Goal: Information Seeking & Learning: Learn about a topic

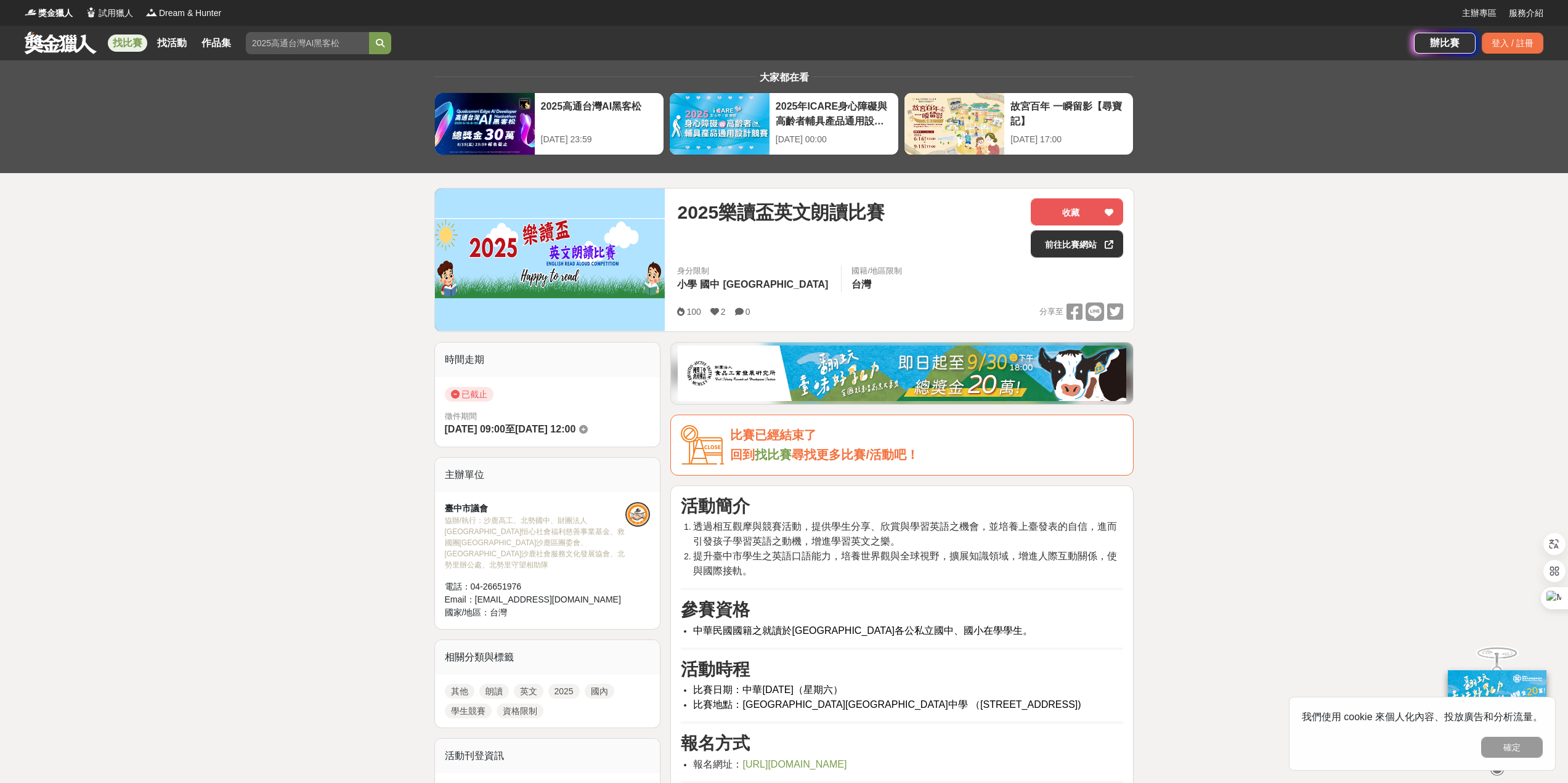
click at [292, 40] on input "search" at bounding box center [307, 42] width 123 height 22
type input "x"
click at [286, 44] on input "search" at bounding box center [307, 42] width 123 height 22
click at [369, 32] on button "submit" at bounding box center [380, 42] width 22 height 22
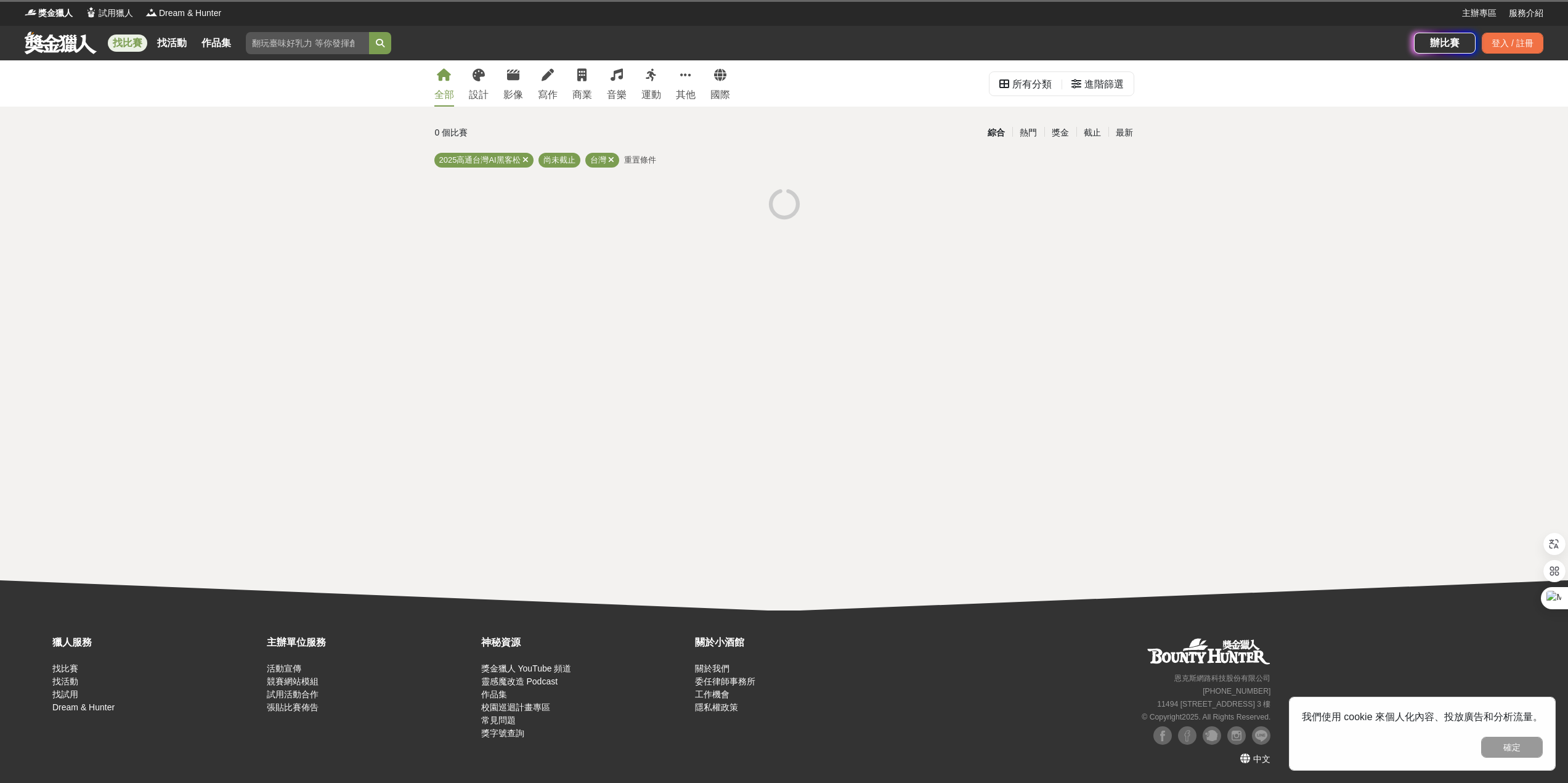
drag, startPoint x: 321, startPoint y: 37, endPoint x: 316, endPoint y: 41, distance: 6.4
click at [318, 39] on input "search" at bounding box center [307, 42] width 123 height 22
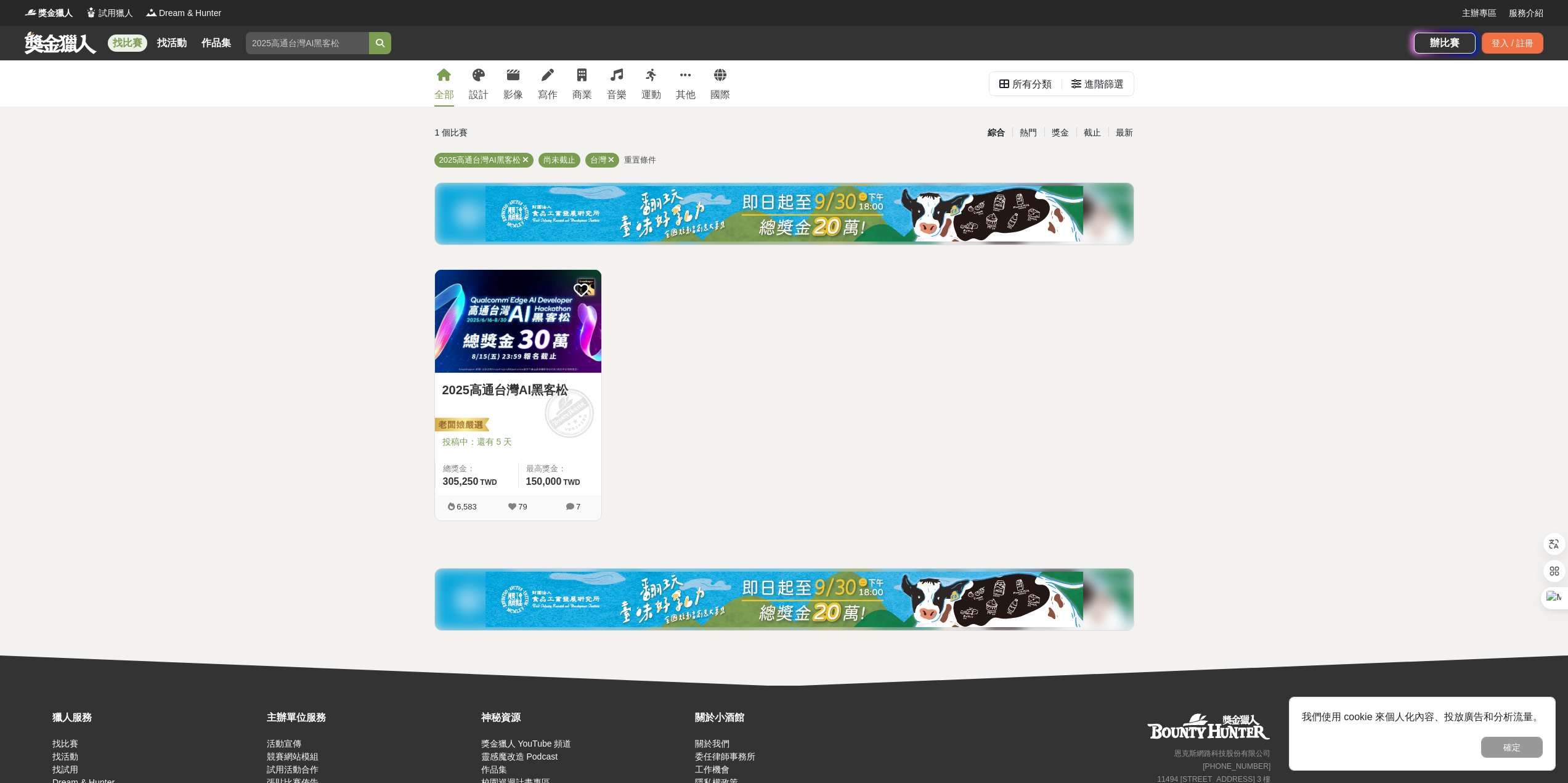
click at [280, 42] on input "search" at bounding box center [307, 42] width 123 height 22
type input "朗讀"
click at [369, 32] on button "submit" at bounding box center [380, 42] width 22 height 22
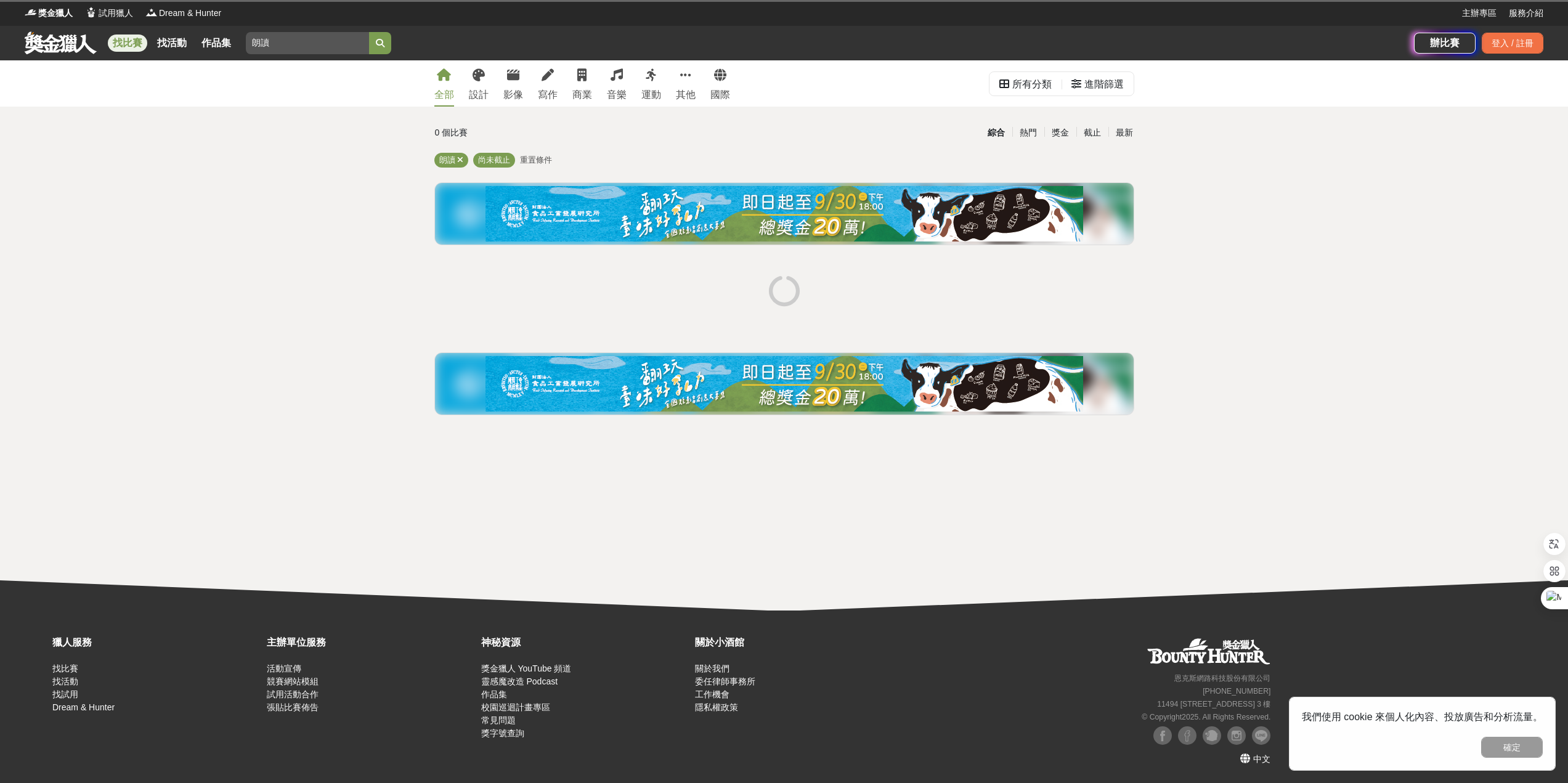
click at [369, 32] on button "submit" at bounding box center [380, 42] width 22 height 22
